Goal: Task Accomplishment & Management: Complete application form

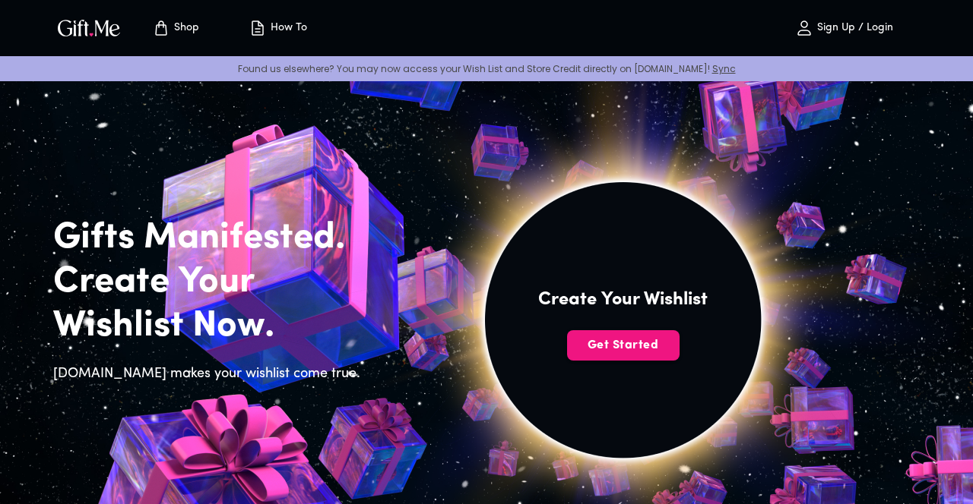
click at [645, 348] on span "Get Started" at bounding box center [623, 345] width 112 height 17
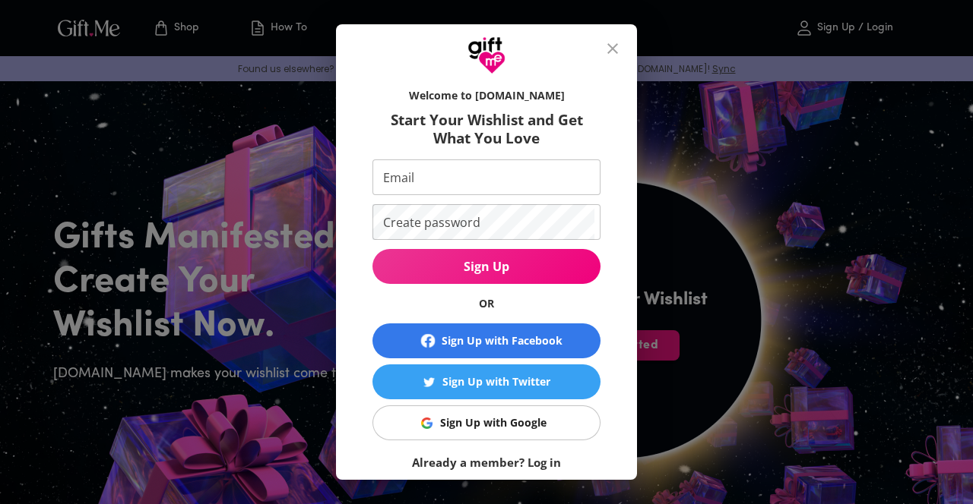
click at [564, 416] on span "Sign Up with Google" at bounding box center [483, 423] width 209 height 17
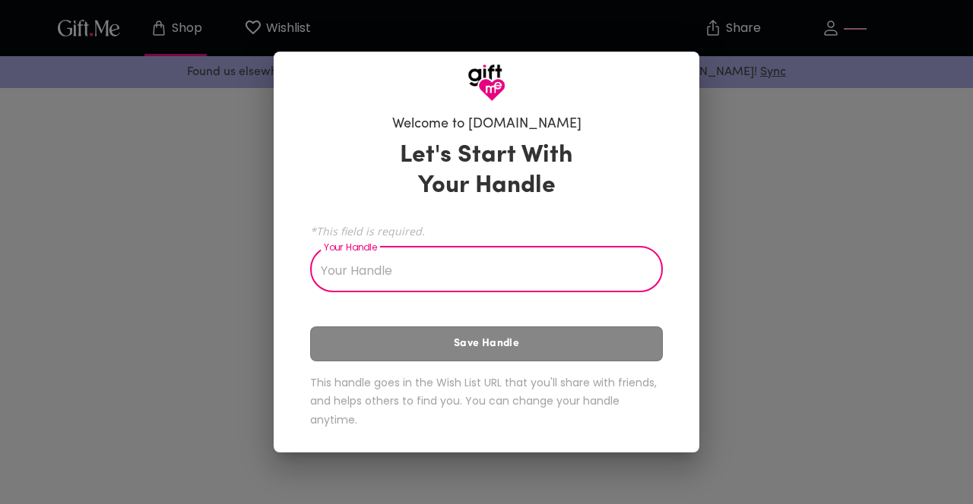
click at [625, 262] on input "Your Handle" at bounding box center [478, 271] width 336 height 43
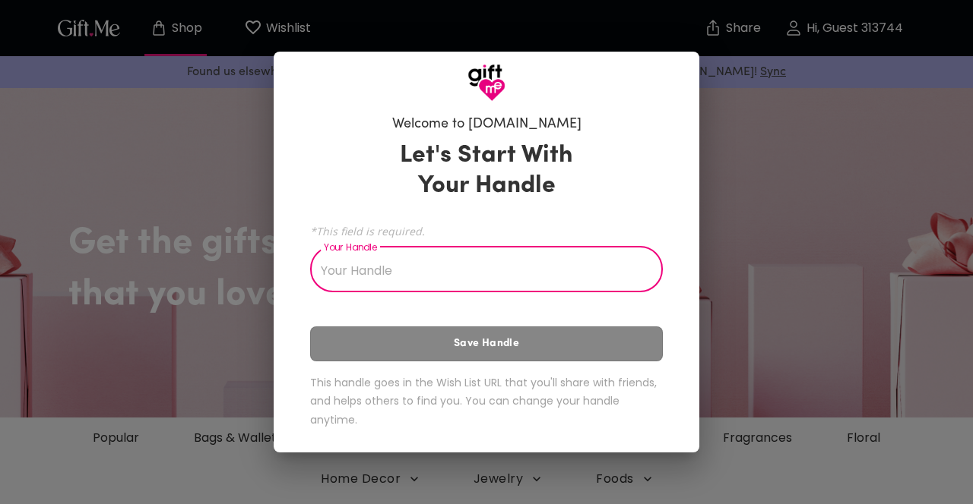
scroll to position [5315, 0]
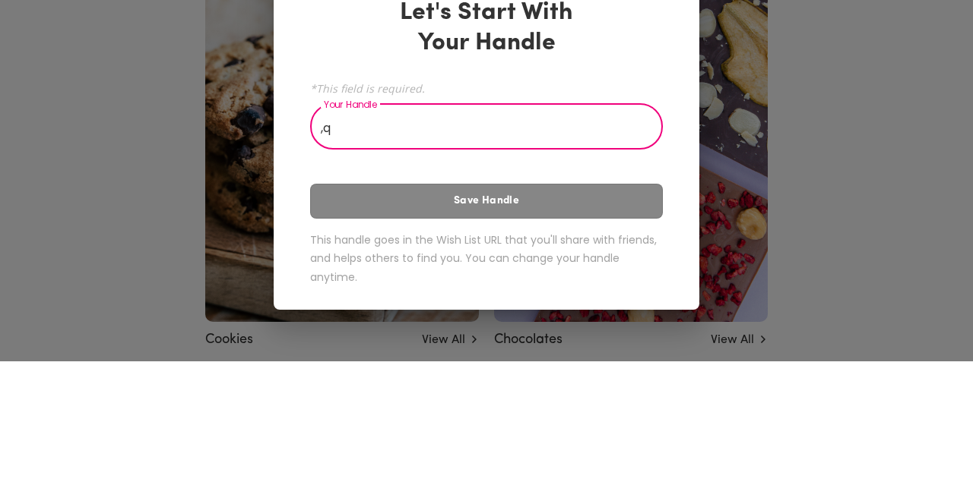
click at [650, 333] on div "Let's Start With Your Handle *This field is required. Your Handle ,q Your Handl…" at bounding box center [486, 288] width 353 height 308
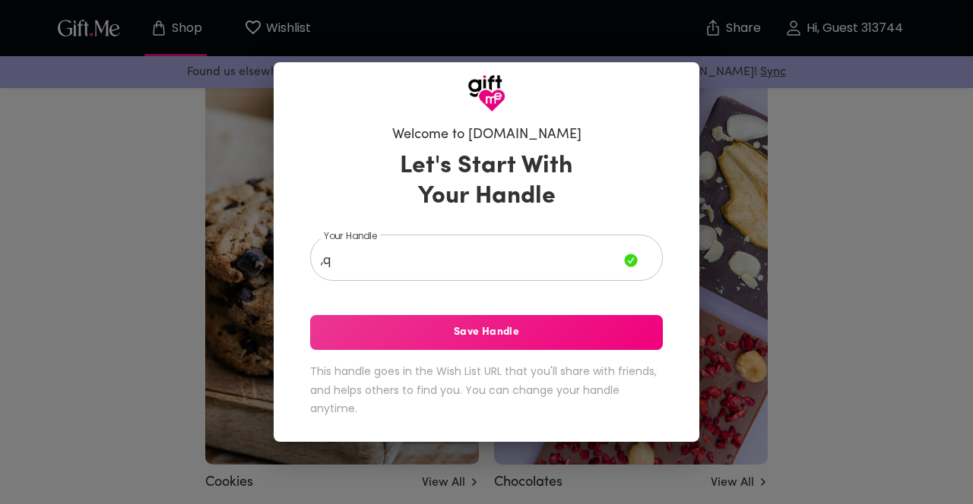
click at [637, 325] on span "Save Handle" at bounding box center [486, 332] width 353 height 17
click at [634, 327] on div "Let's Start With Your Handle Your Handle ,q Your Handle Saving Handle... This h…" at bounding box center [486, 287] width 353 height 286
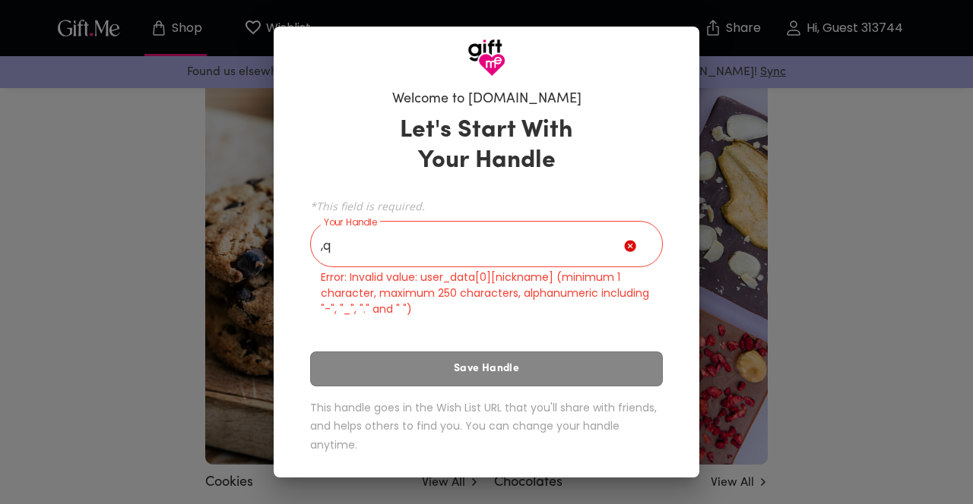
click at [656, 324] on div "Let's Start With Your Handle *This field is required. Your Handle ,q Your Handl…" at bounding box center [486, 288] width 353 height 358
click at [623, 238] on input ",q" at bounding box center [467, 246] width 314 height 43
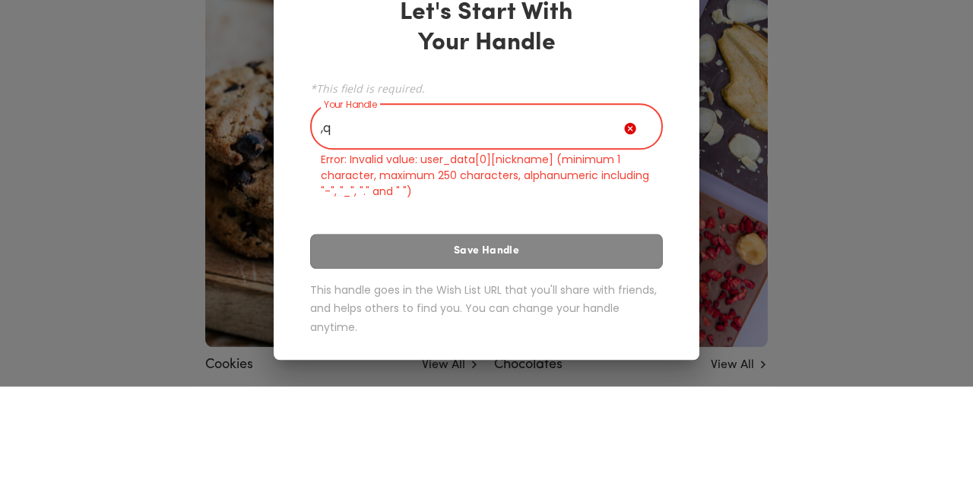
type input ","
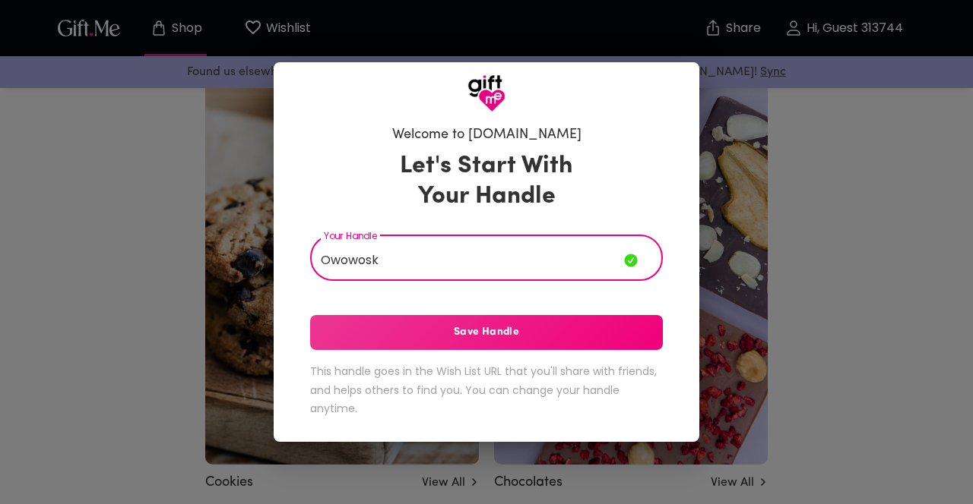
type input "Owowosk"
click at [340, 340] on span "Save Handle" at bounding box center [486, 332] width 353 height 17
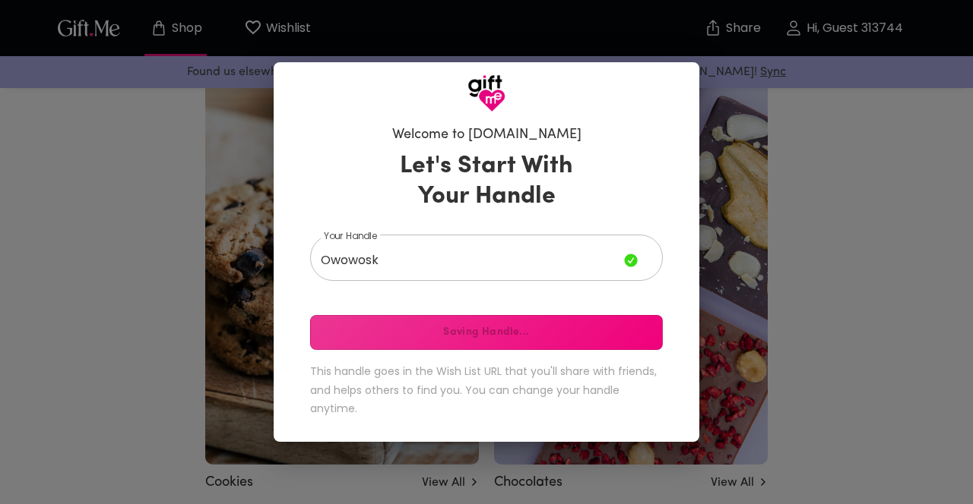
click at [647, 314] on div "Let's Start With Your Handle Your Handle Owowosk Your Handle Saving Handle... T…" at bounding box center [486, 287] width 353 height 286
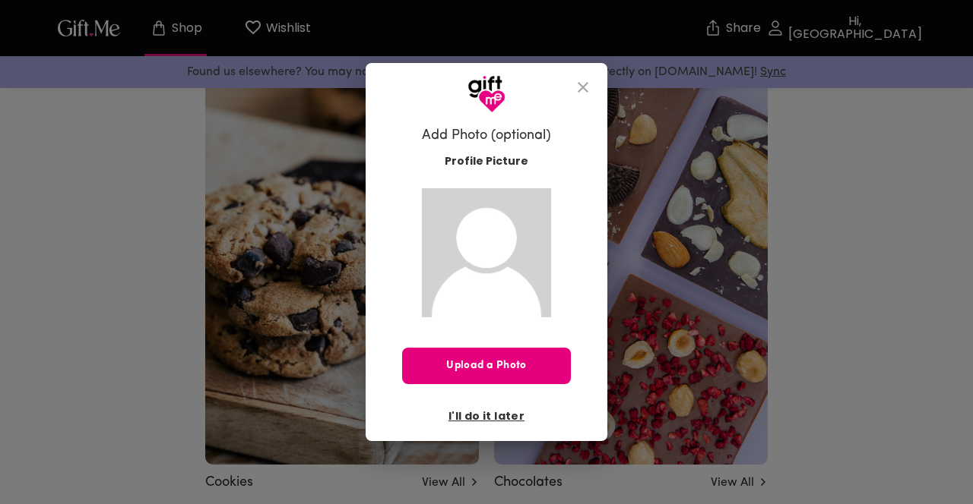
click at [504, 410] on span "I'll do it later" at bounding box center [486, 416] width 76 height 17
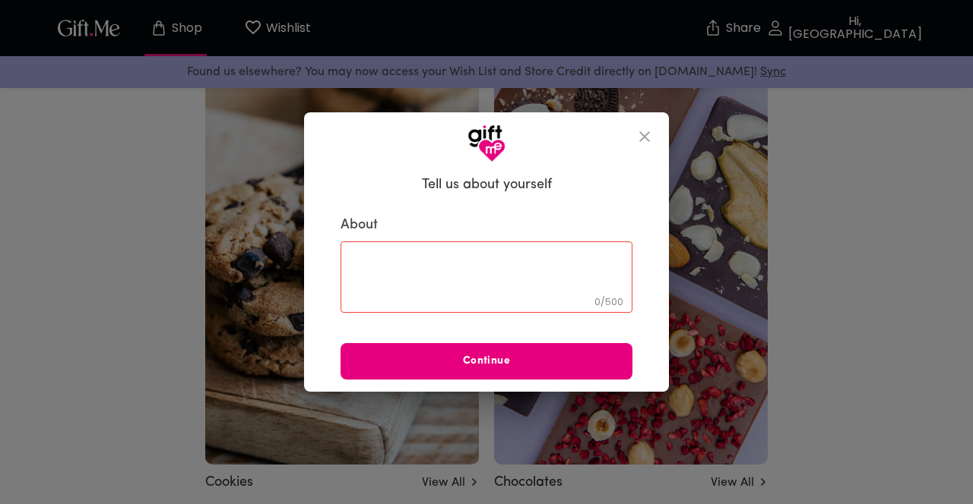
click at [600, 256] on textarea at bounding box center [486, 276] width 270 height 43
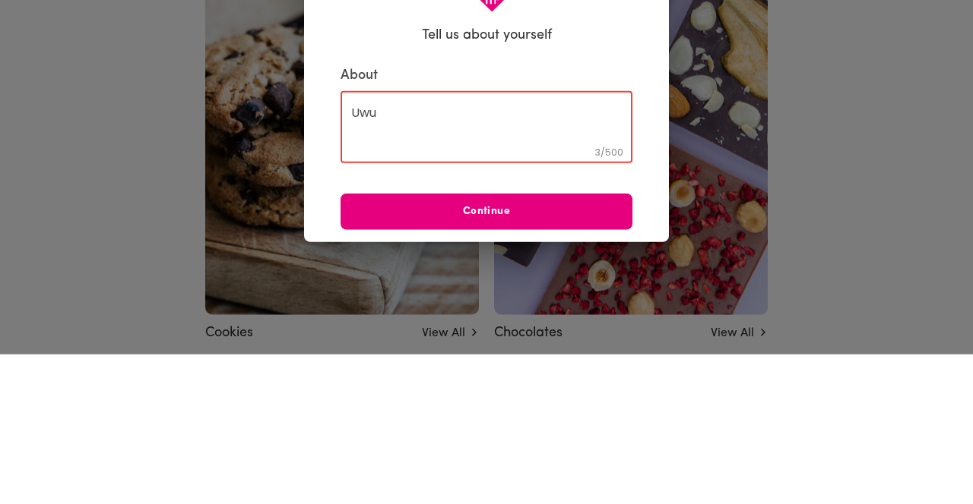
type textarea "Uwu"
click at [565, 362] on span "Continue" at bounding box center [486, 361] width 292 height 17
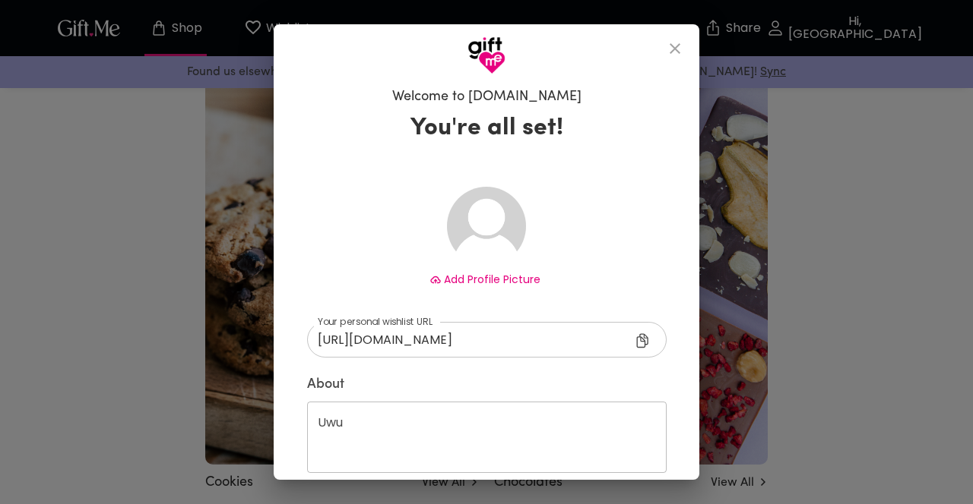
scroll to position [72, 0]
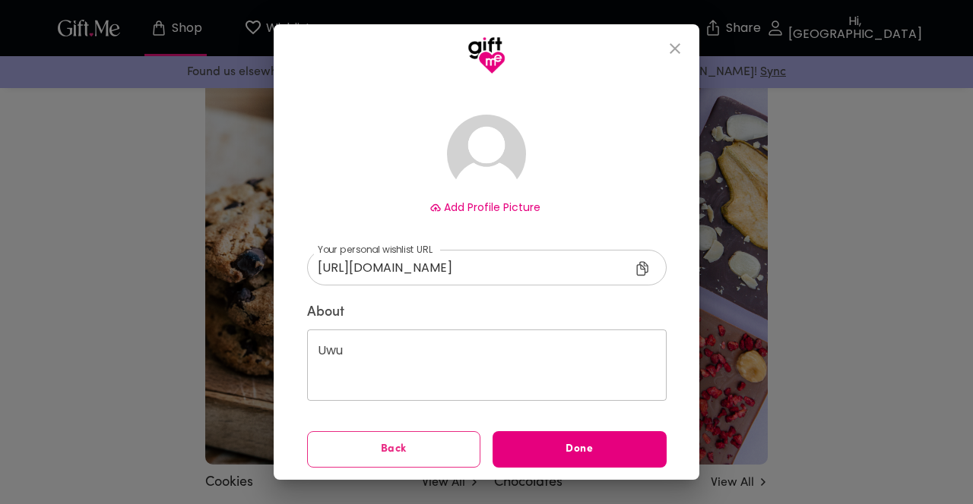
click at [599, 447] on span "Done" at bounding box center [579, 449] width 174 height 17
